Goal: Check status: Check status

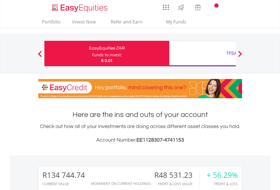
click at [92, 54] on div "Funds to invest:" at bounding box center [107, 55] width 30 height 6
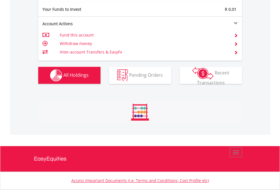
scroll to position [54, 89]
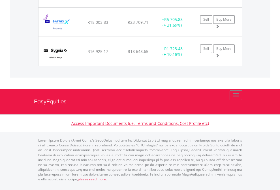
scroll to position [41, 0]
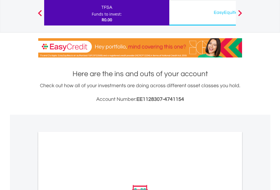
click at [203, 13] on div "EasyEquities USD" at bounding box center [232, 12] width 118 height 8
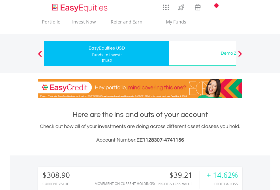
scroll to position [54, 89]
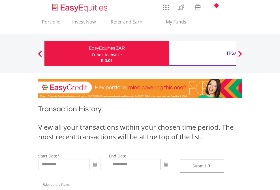
type input "**********"
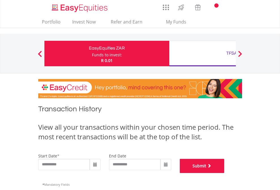
click at [225, 173] on button "Submit" at bounding box center [202, 166] width 45 height 14
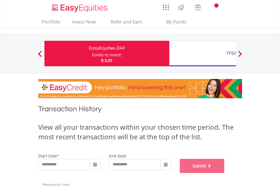
scroll to position [230, 0]
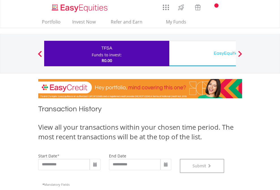
scroll to position [230, 0]
click at [203, 54] on div "EasyEquities USD" at bounding box center [232, 53] width 118 height 8
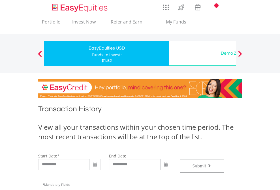
type input "**********"
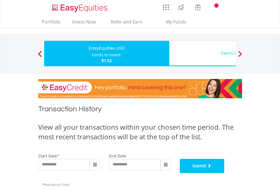
click at [225, 173] on button "Submit" at bounding box center [202, 166] width 45 height 14
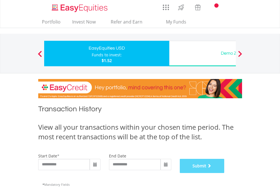
scroll to position [230, 0]
